Goal: Find specific page/section: Find specific page/section

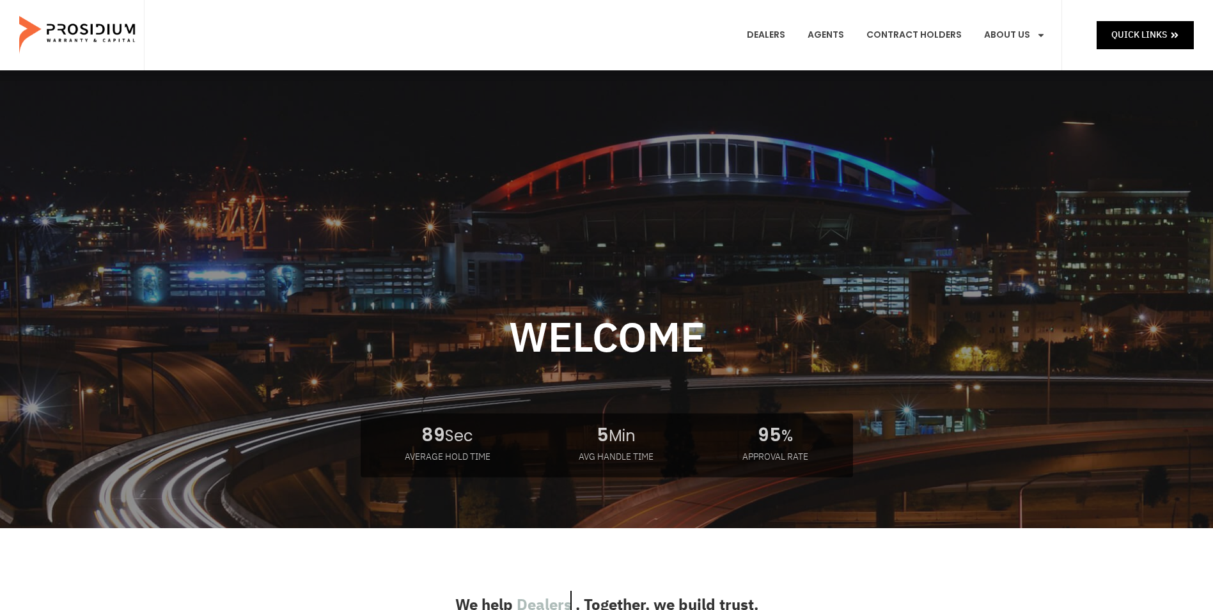
click at [925, 33] on link "Contract Holders" at bounding box center [914, 35] width 114 height 47
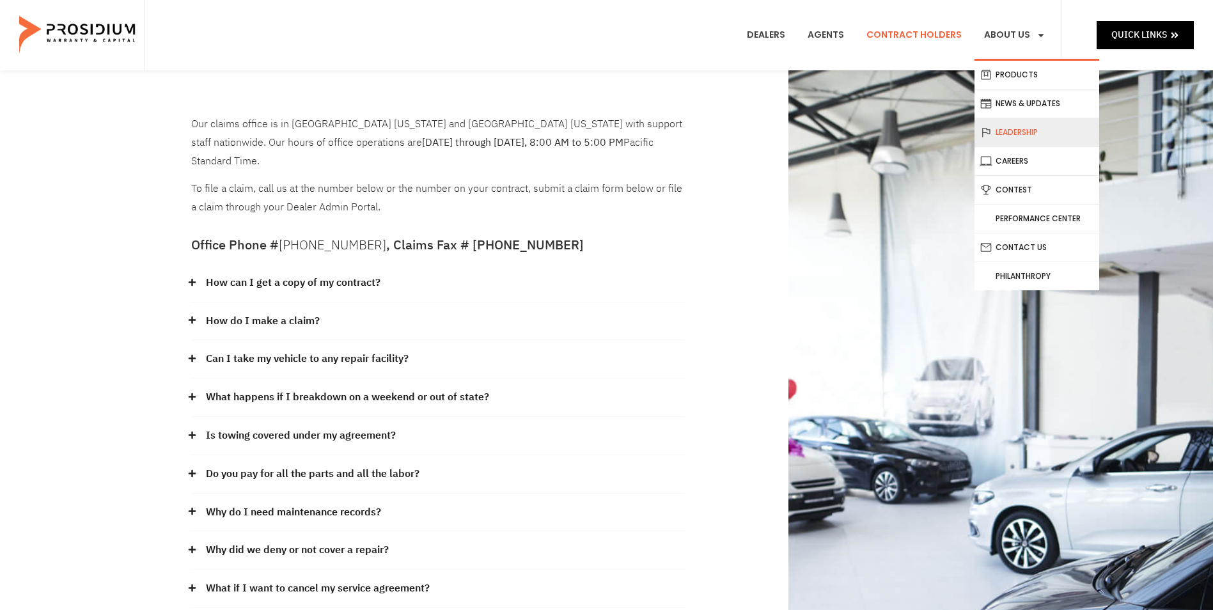
click at [1024, 129] on link "Leadership" at bounding box center [1037, 132] width 125 height 28
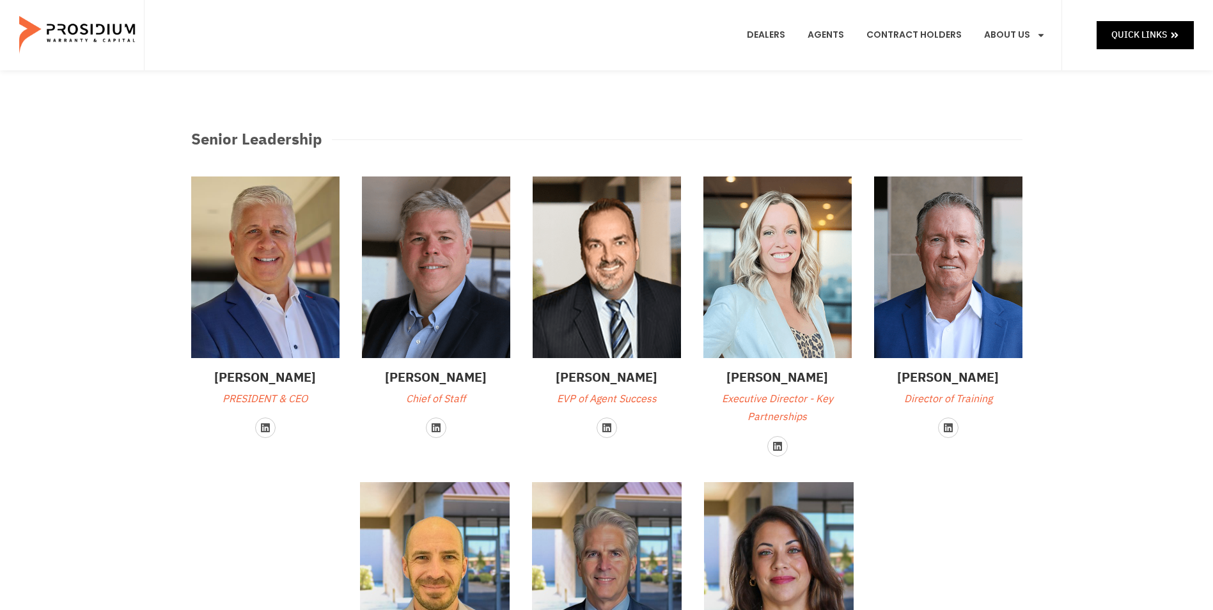
click at [797, 340] on img at bounding box center [777, 267] width 148 height 182
click at [776, 437] on link "Linkedin" at bounding box center [777, 446] width 20 height 20
